Goal: Find specific page/section: Find specific page/section

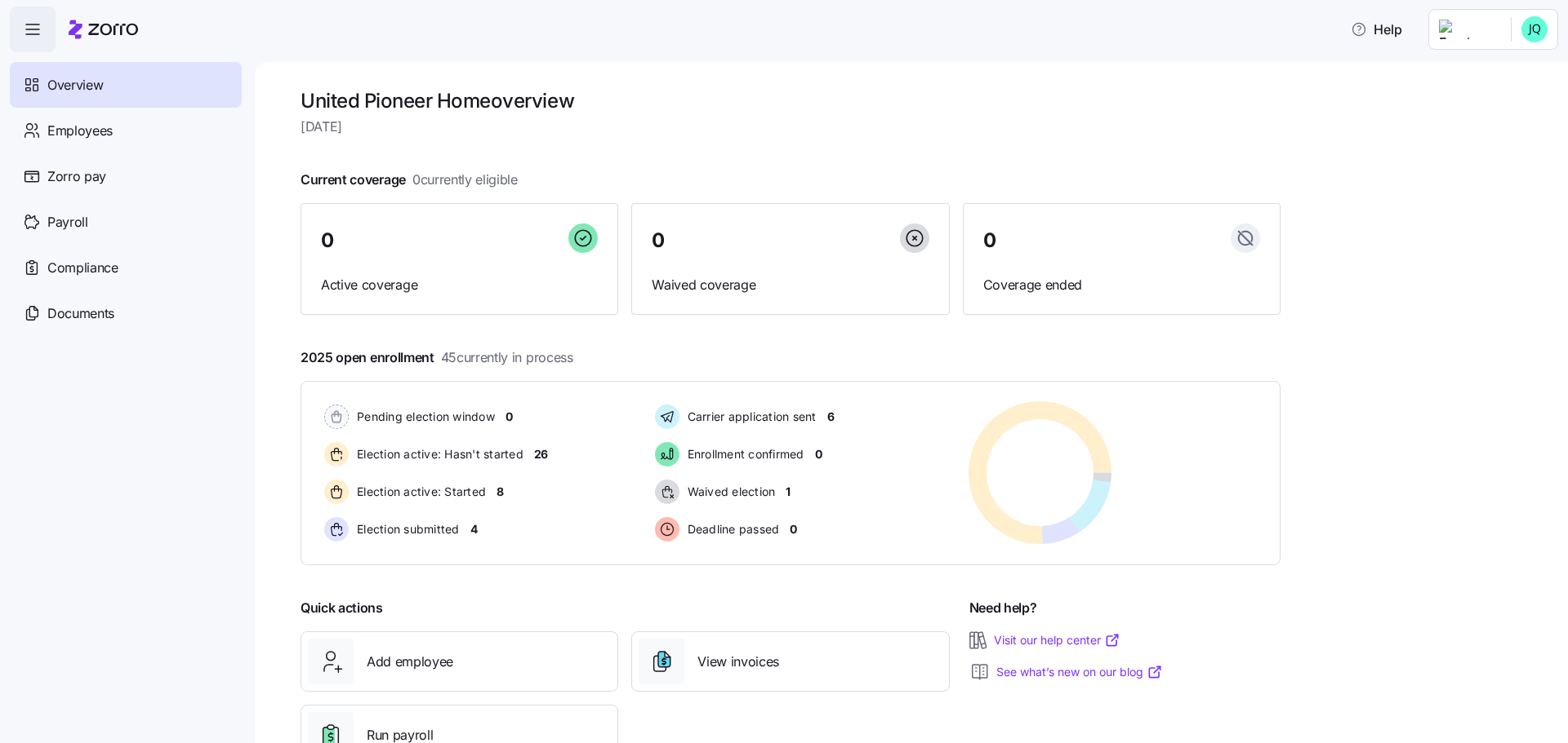
click at [1388, 193] on div "United Pioneer Home overview Wednesday, August 13 Current coverage 0 currently …" at bounding box center [911, 402] width 1313 height 681
click at [1514, 123] on div "United Pioneer Home overview Wednesday, August 13 Current coverage 0 currently …" at bounding box center [911, 402] width 1313 height 681
click at [642, 22] on div "Help" at bounding box center [784, 29] width 1548 height 46
